Goal: Find specific page/section: Find specific page/section

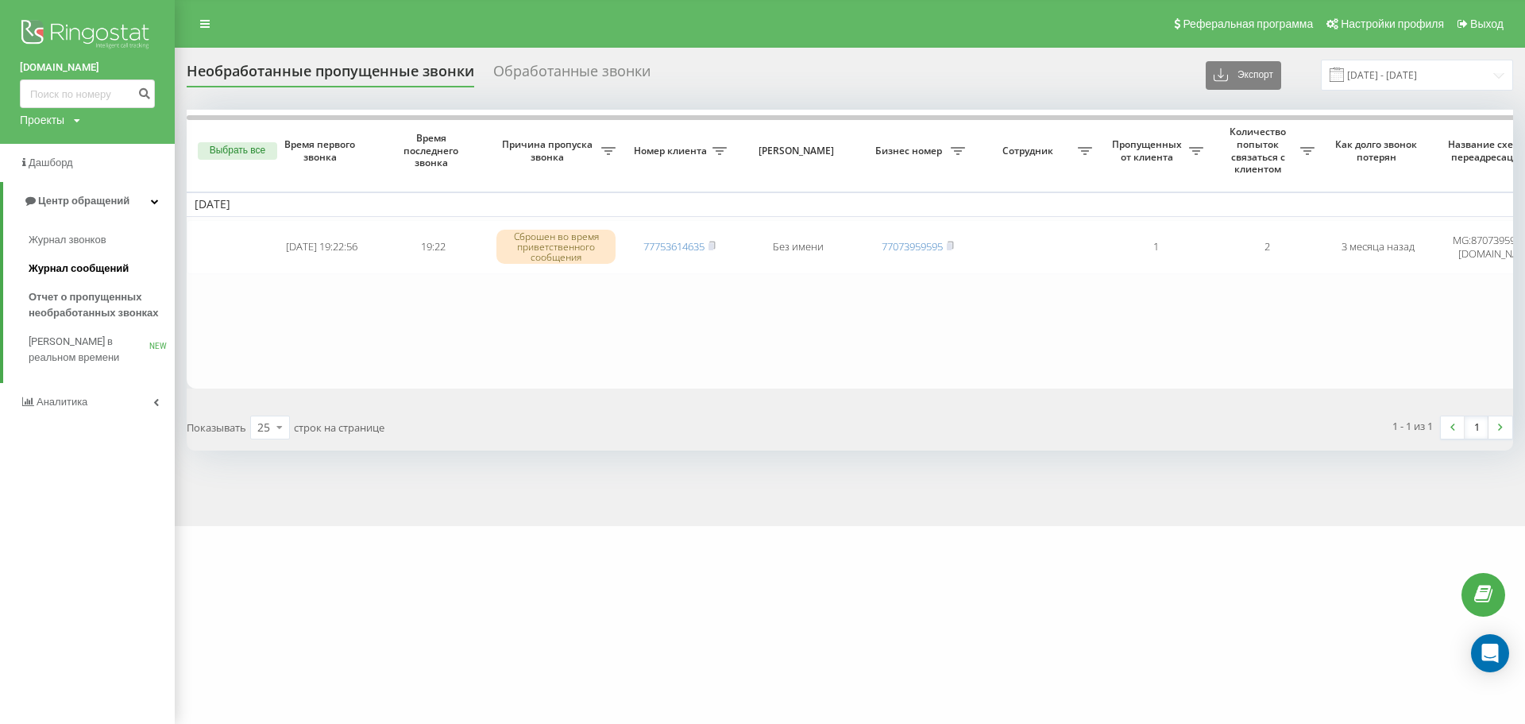
click at [119, 264] on span "Журнал сообщений" at bounding box center [79, 269] width 100 height 16
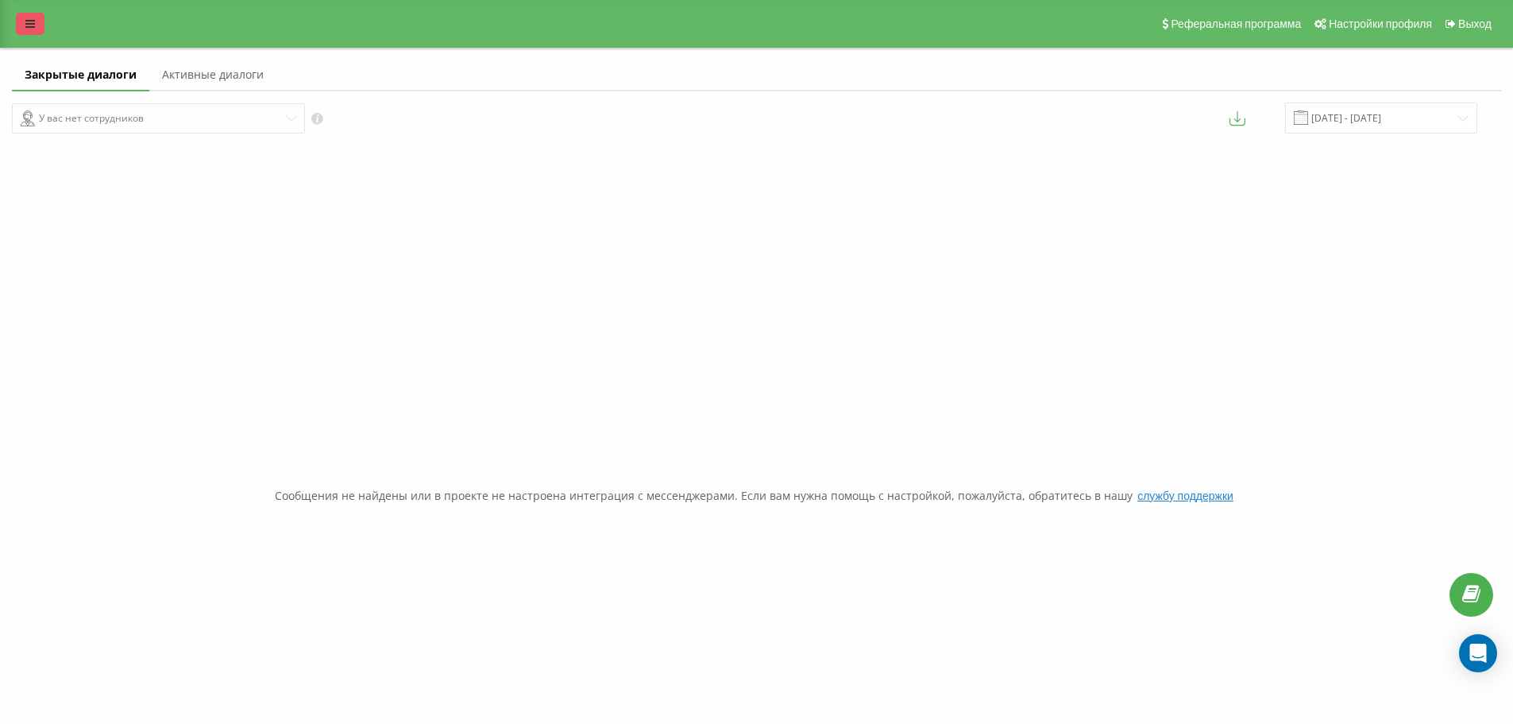
click at [25, 14] on link at bounding box center [30, 24] width 29 height 22
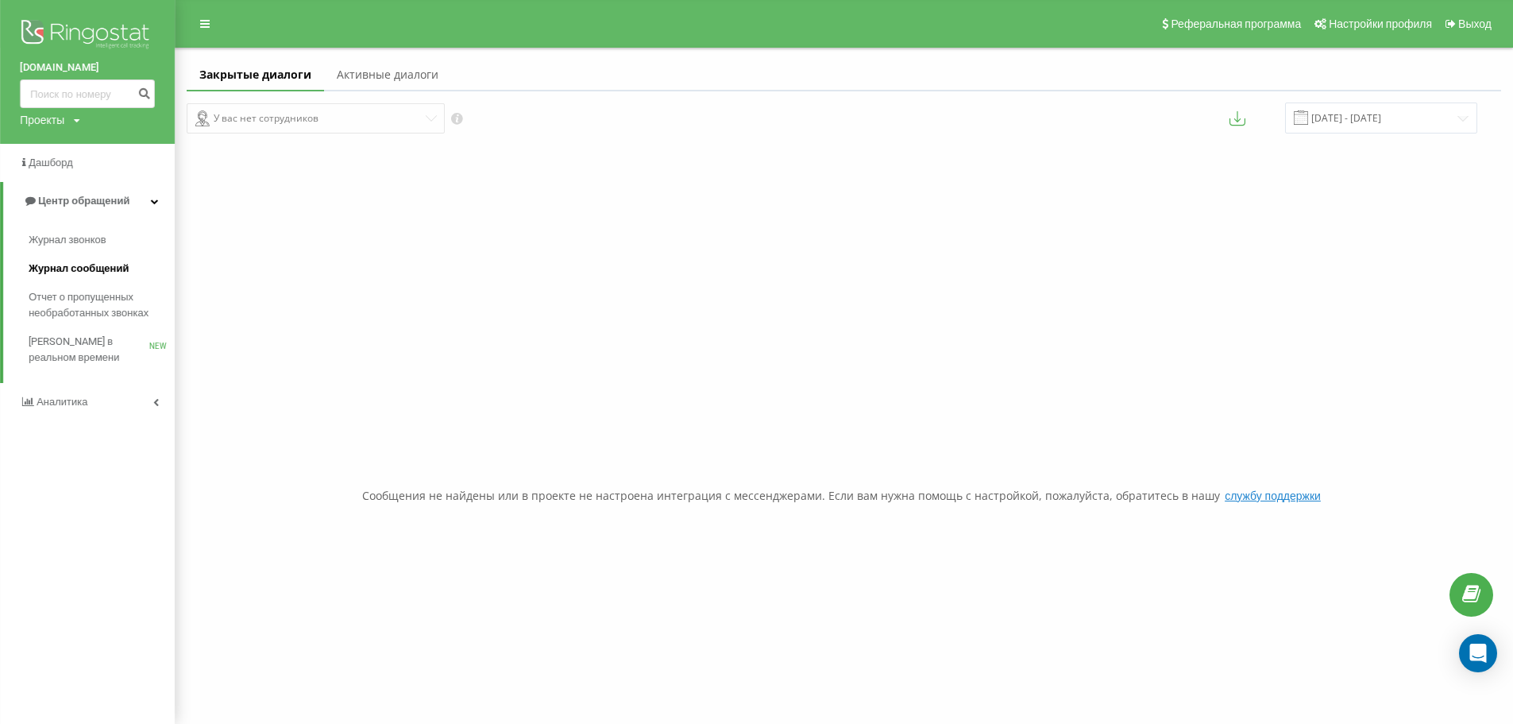
click at [123, 264] on span "Журнал сообщений" at bounding box center [79, 269] width 100 height 16
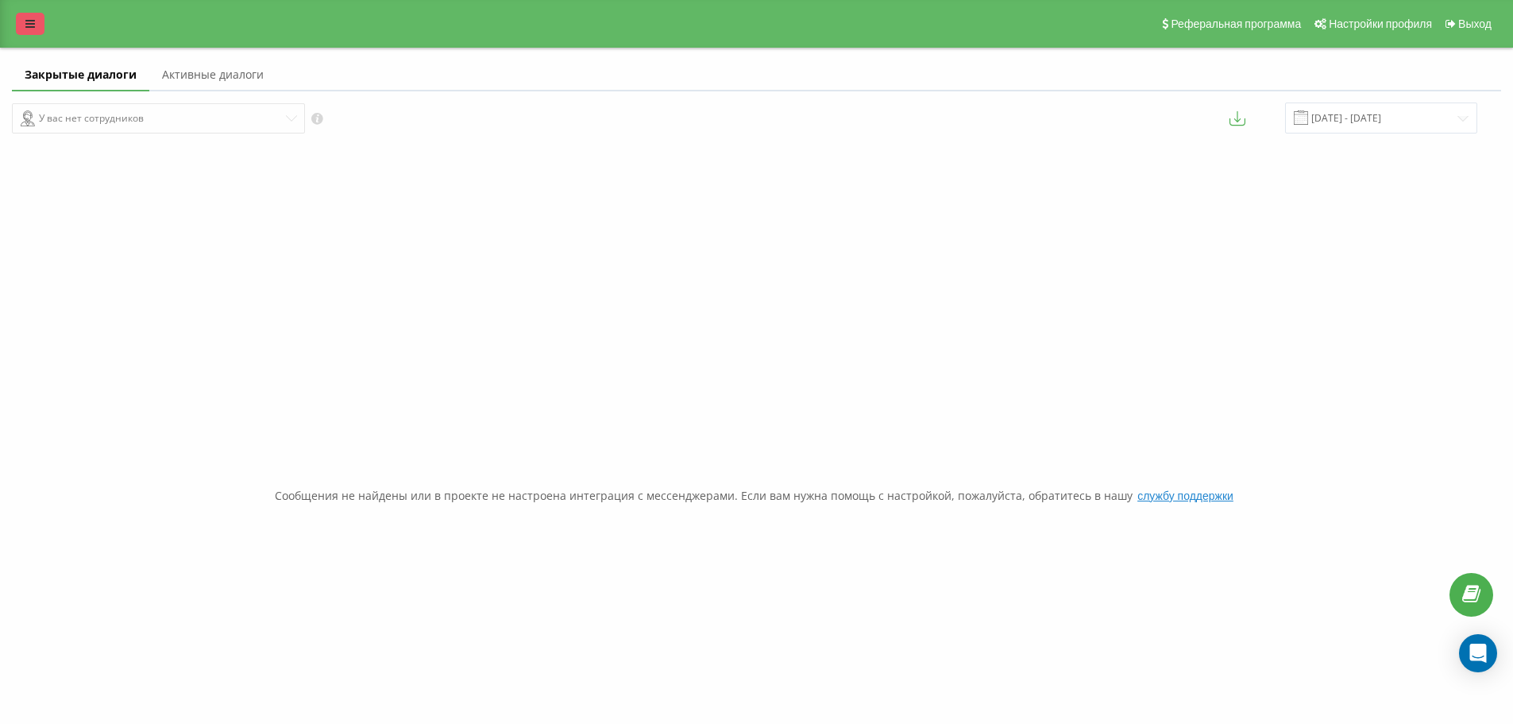
click at [27, 20] on icon at bounding box center [30, 23] width 10 height 11
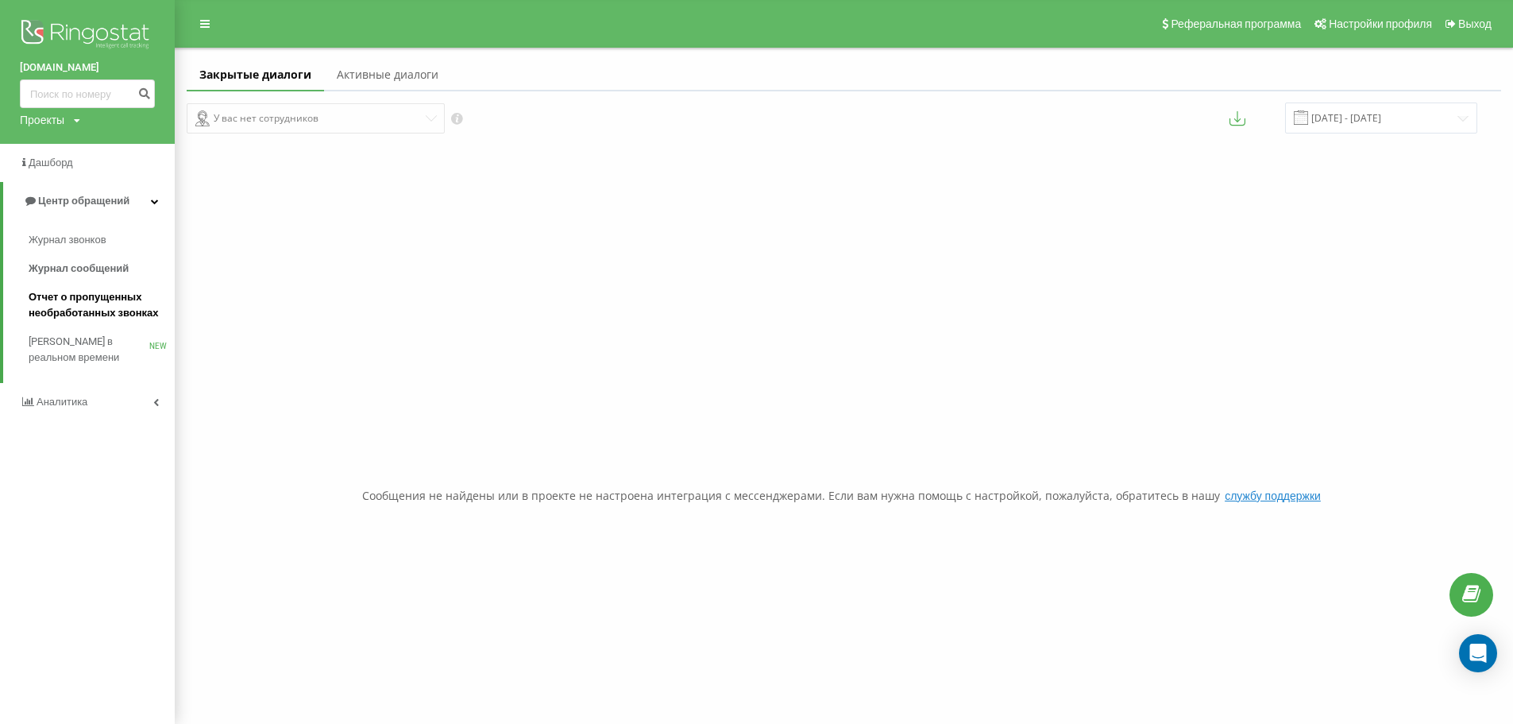
click at [107, 312] on span "Отчет о пропущенных необработанных звонках" at bounding box center [98, 305] width 138 height 32
